Goal: Transaction & Acquisition: Purchase product/service

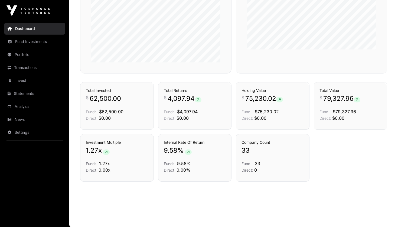
scroll to position [351, 0]
click at [26, 77] on link "Invest" at bounding box center [34, 81] width 61 height 12
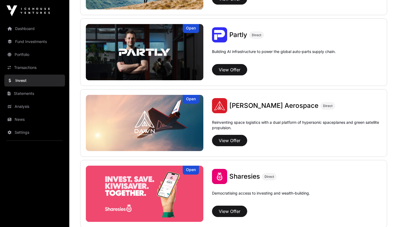
scroll to position [539, 0]
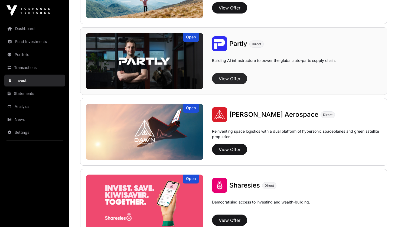
click at [235, 81] on button "View Offer" at bounding box center [229, 78] width 35 height 11
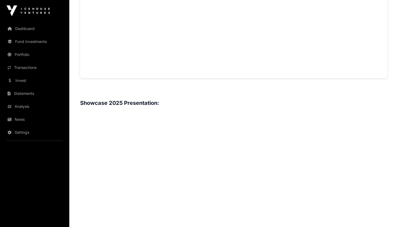
scroll to position [681, 0]
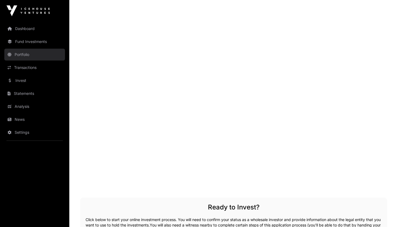
click at [26, 56] on link "Portfolio" at bounding box center [34, 55] width 61 height 12
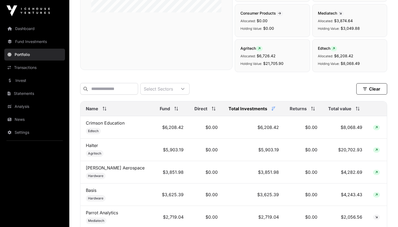
scroll to position [207, 0]
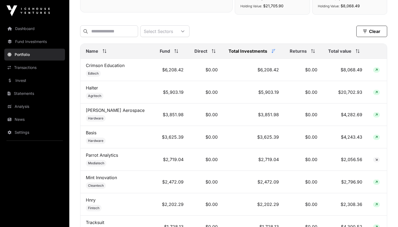
click at [341, 54] on span "Total value" at bounding box center [339, 51] width 23 height 6
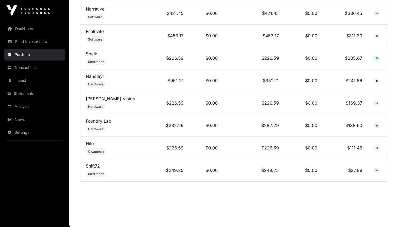
scroll to position [826, 0]
click at [19, 82] on link "Invest" at bounding box center [34, 81] width 61 height 12
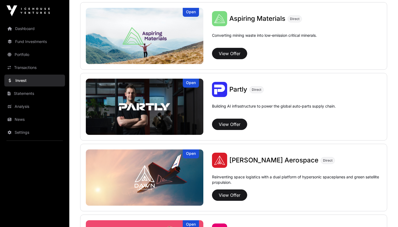
scroll to position [524, 0]
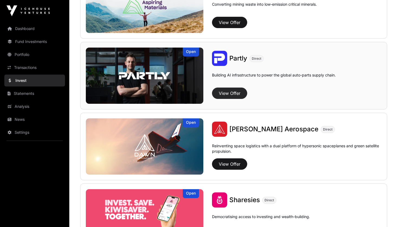
click at [224, 93] on button "View Offer" at bounding box center [229, 93] width 35 height 11
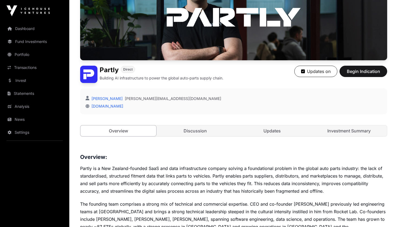
scroll to position [75, 0]
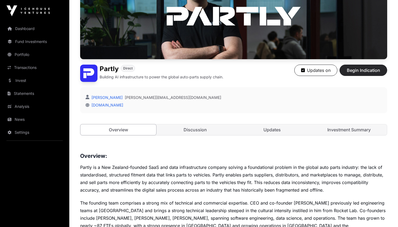
click at [366, 71] on span "Begin Indication" at bounding box center [363, 70] width 34 height 6
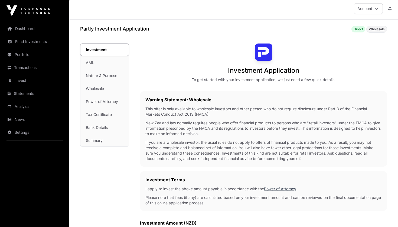
scroll to position [2, 0]
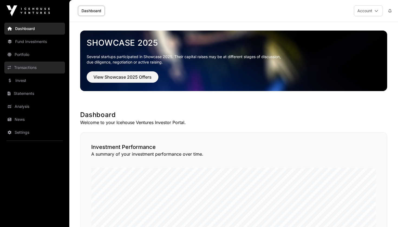
click at [28, 63] on link "Transactions" at bounding box center [34, 68] width 61 height 12
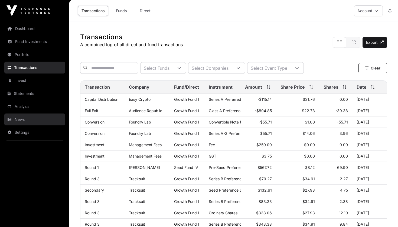
click at [20, 122] on link "News" at bounding box center [34, 120] width 61 height 12
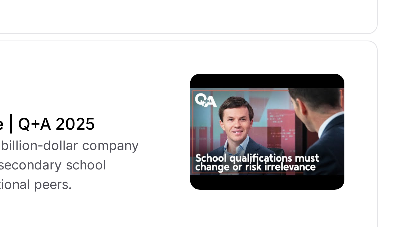
scroll to position [46, 0]
